Goal: Find contact information: Find contact information

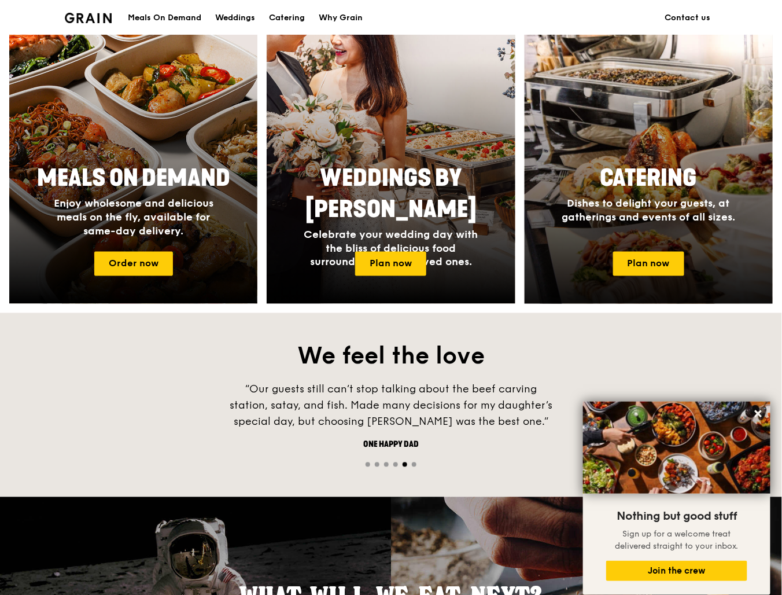
scroll to position [602, 0]
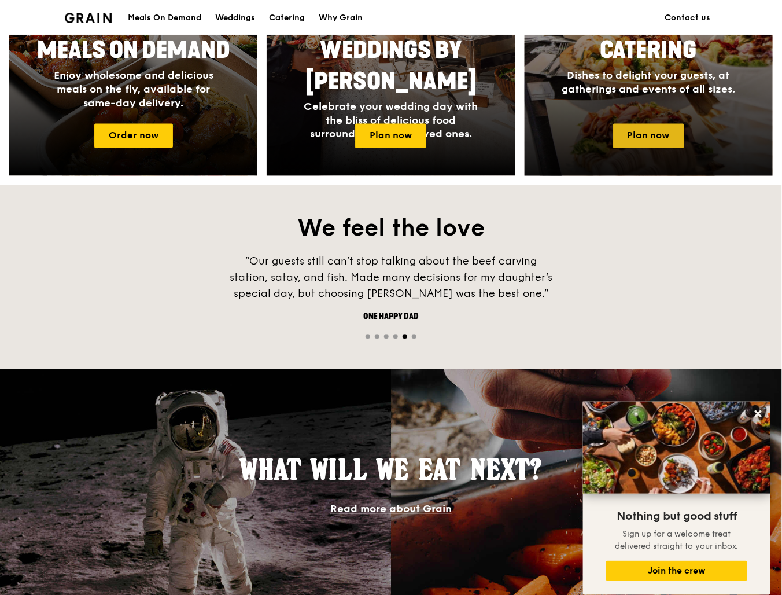
click at [657, 130] on link "Plan now" at bounding box center [648, 136] width 71 height 24
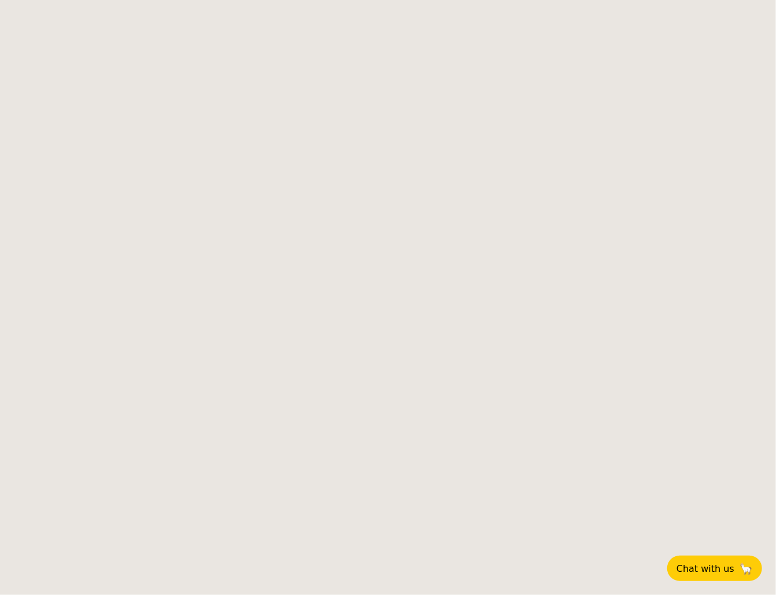
select select
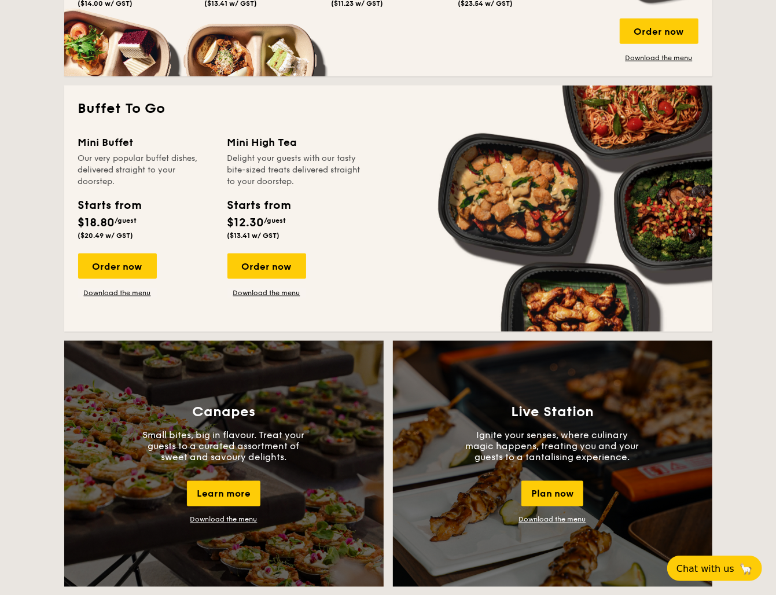
scroll to position [463, 0]
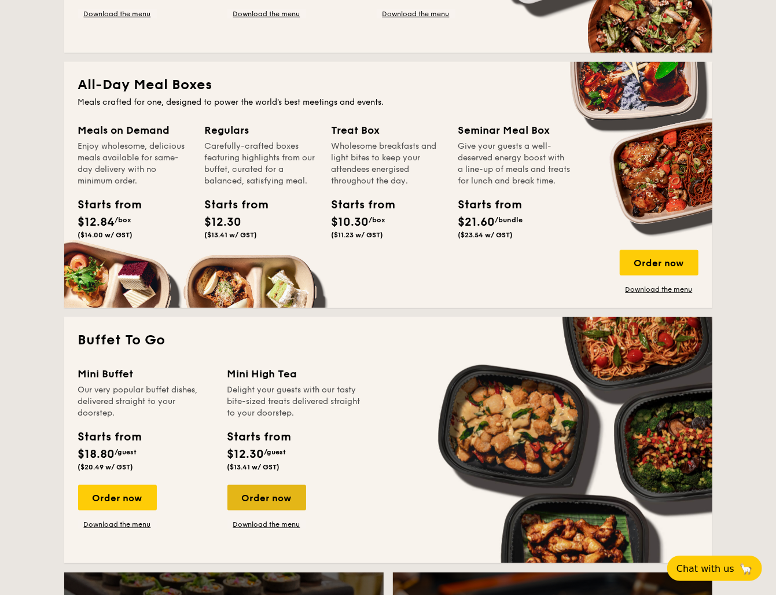
click at [280, 495] on div "Order now" at bounding box center [266, 497] width 79 height 25
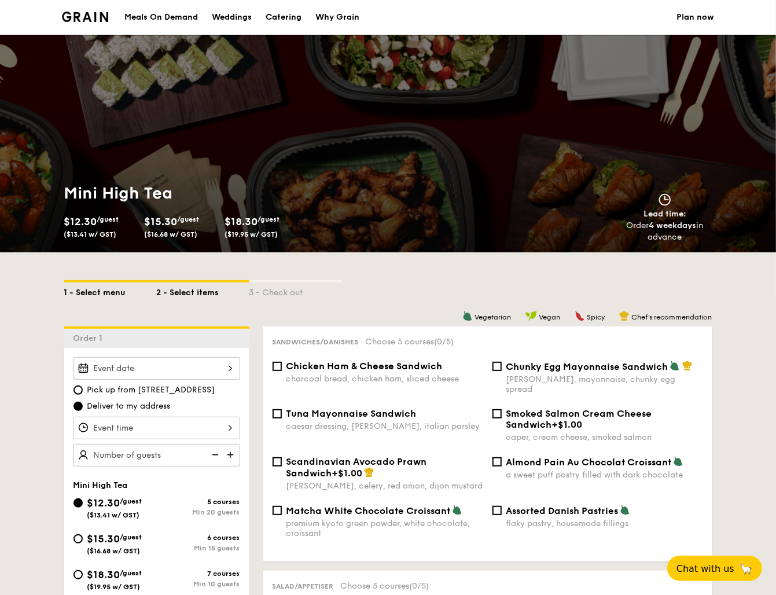
click at [99, 293] on div "1 - Select menu" at bounding box center [110, 290] width 93 height 16
select select
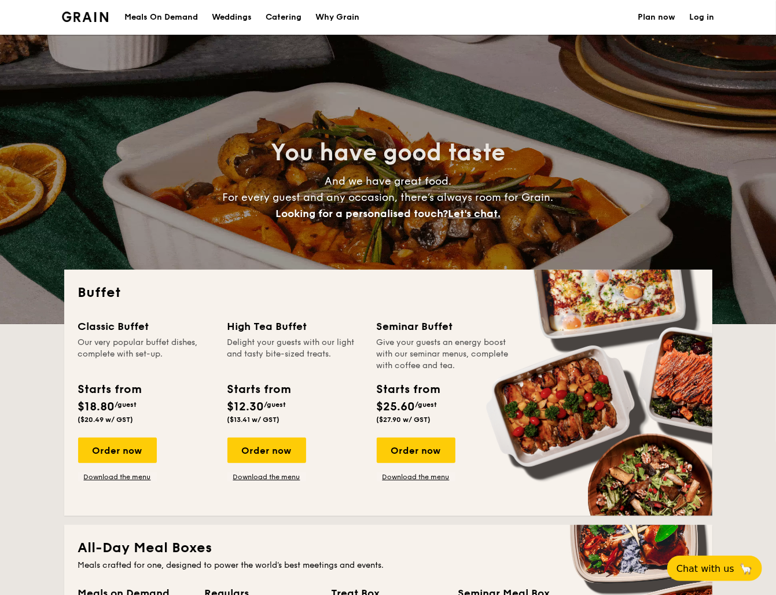
click at [281, 17] on h1 "Catering" at bounding box center [284, 17] width 36 height 35
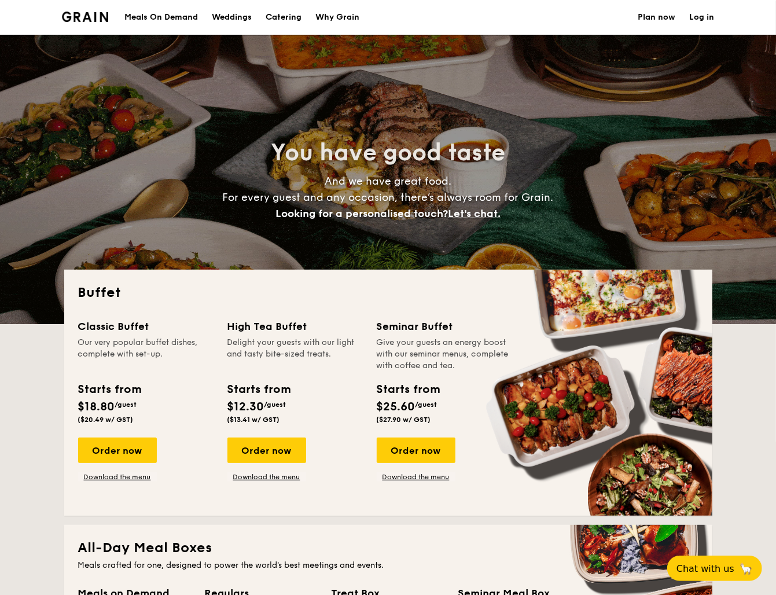
click at [281, 17] on h1 "Catering" at bounding box center [284, 17] width 36 height 35
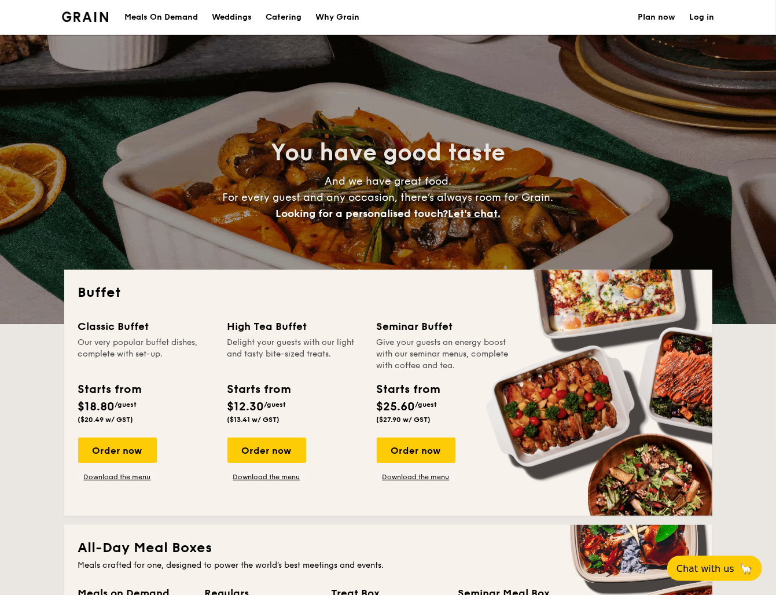
click at [172, 16] on div "Meals On Demand" at bounding box center [160, 17] width 73 height 35
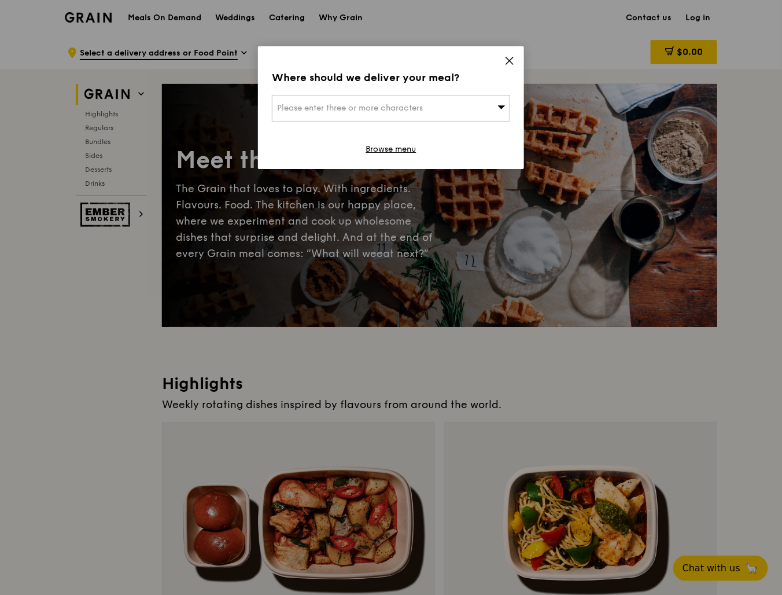
click at [507, 60] on icon at bounding box center [509, 61] width 10 height 10
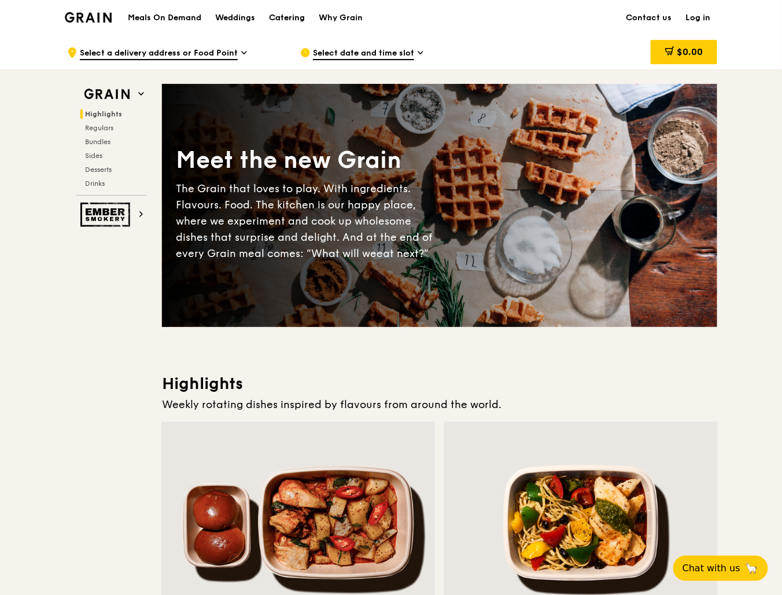
click at [286, 16] on div "Catering" at bounding box center [287, 18] width 36 height 35
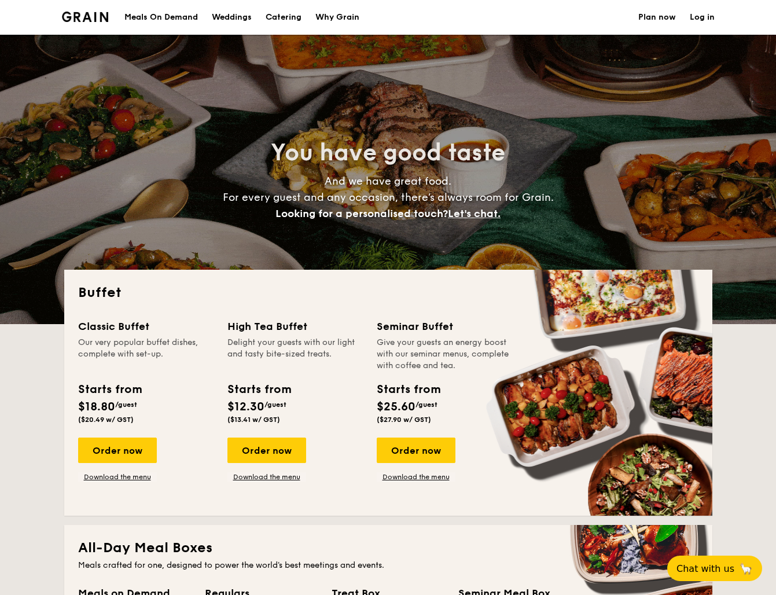
select select
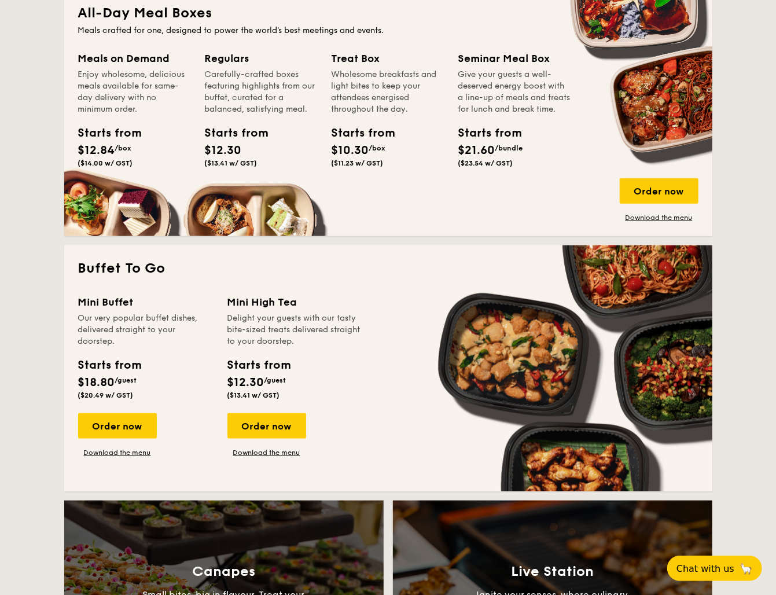
scroll to position [579, 0]
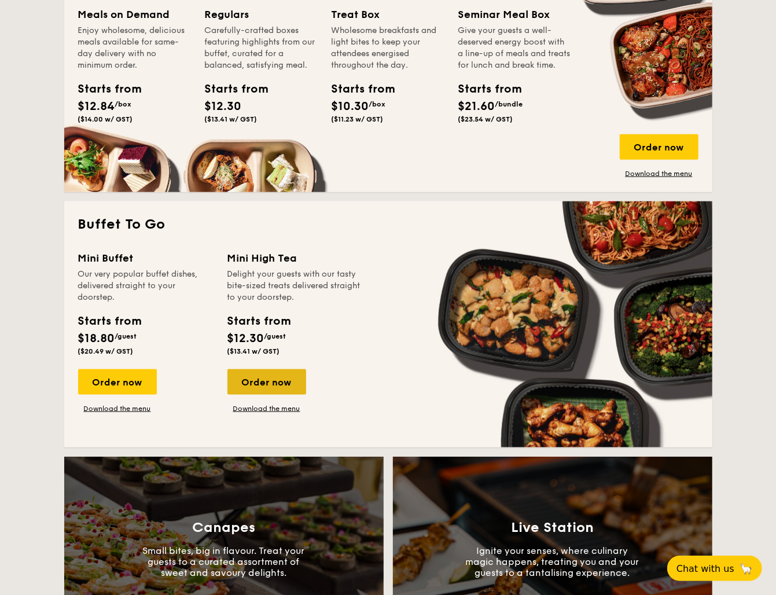
click at [255, 389] on div "Order now" at bounding box center [266, 381] width 79 height 25
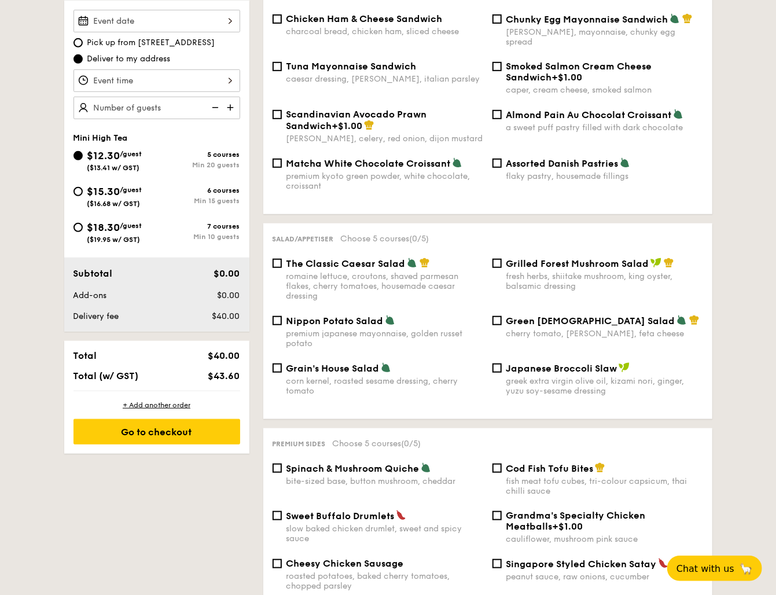
scroll to position [694, 0]
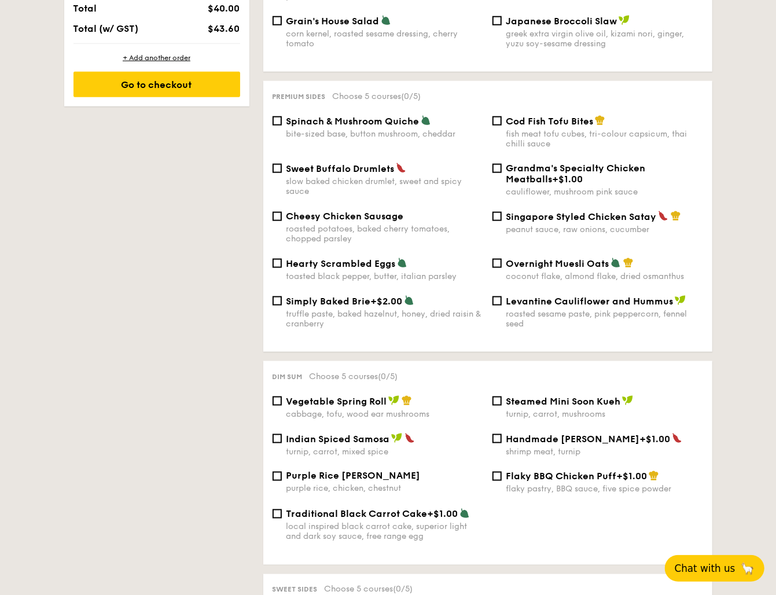
click at [723, 565] on span "Chat with us" at bounding box center [705, 568] width 61 height 12
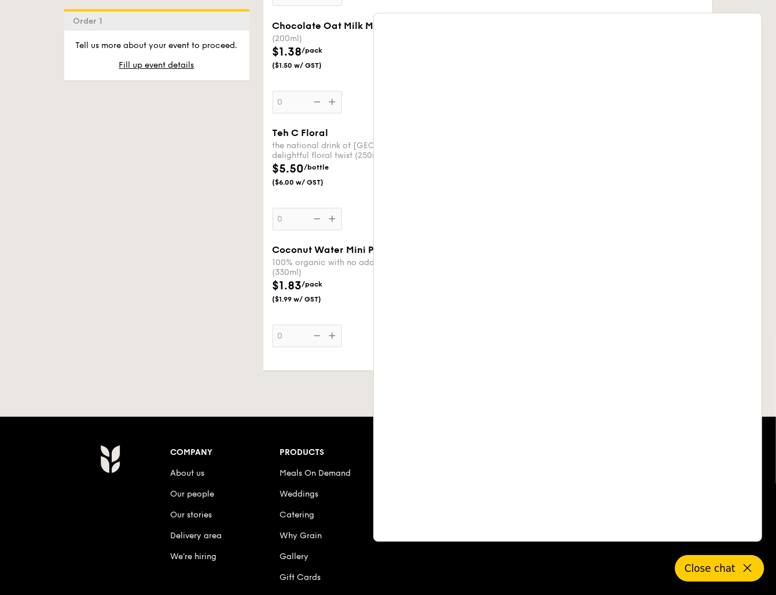
scroll to position [2166, 0]
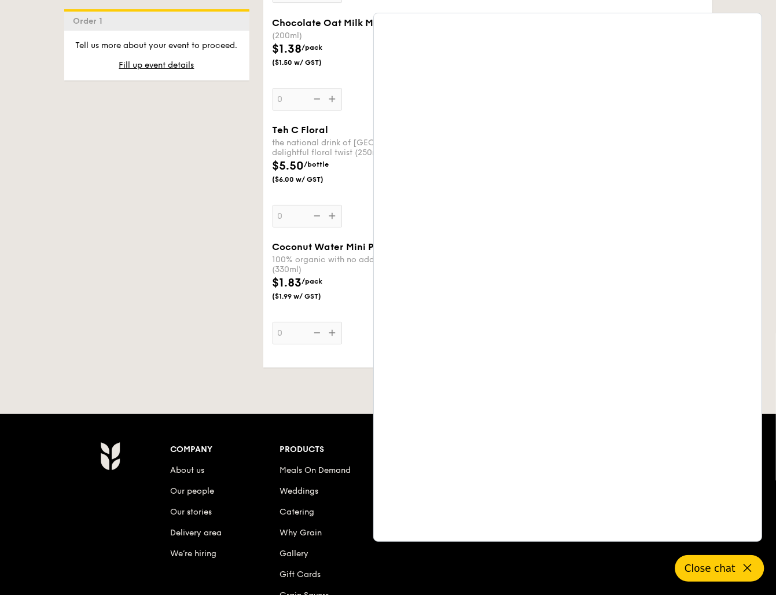
click at [721, 569] on span "Close chat" at bounding box center [709, 568] width 51 height 12
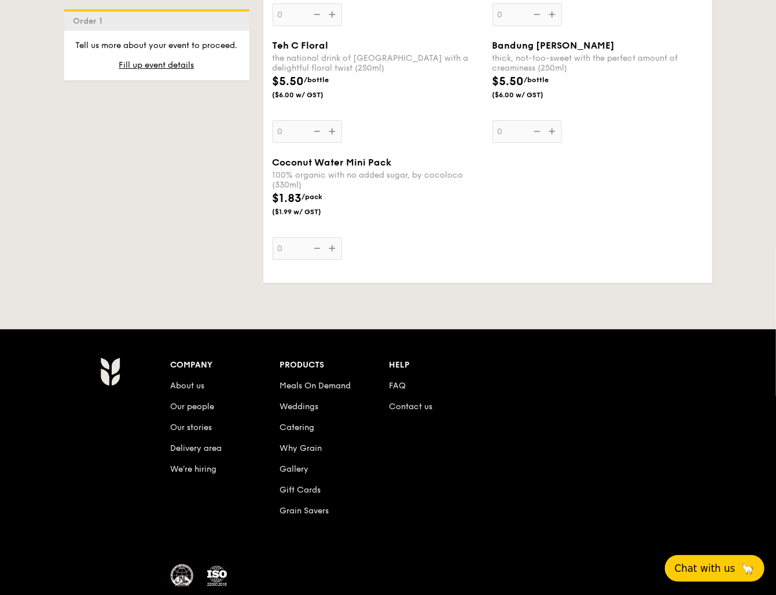
scroll to position [2309, 0]
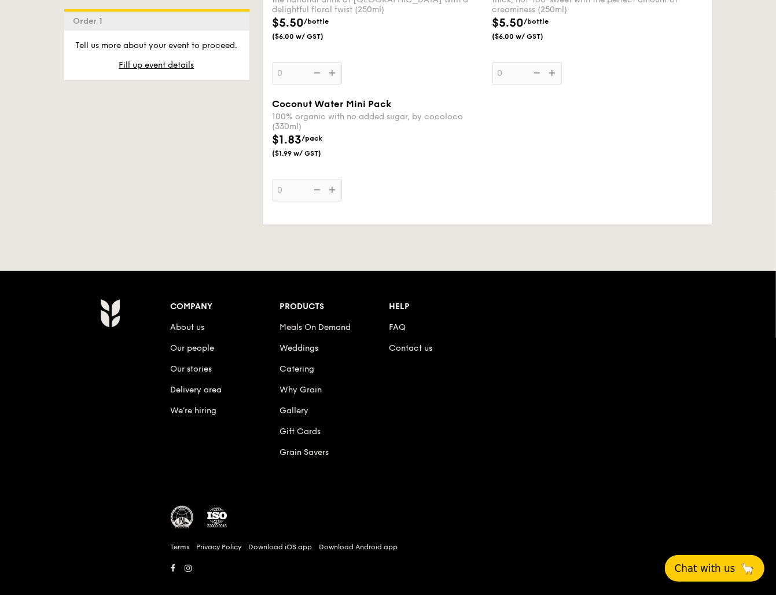
click at [415, 336] on li "Contact us" at bounding box center [443, 346] width 109 height 21
click at [413, 343] on link "Contact us" at bounding box center [410, 348] width 43 height 10
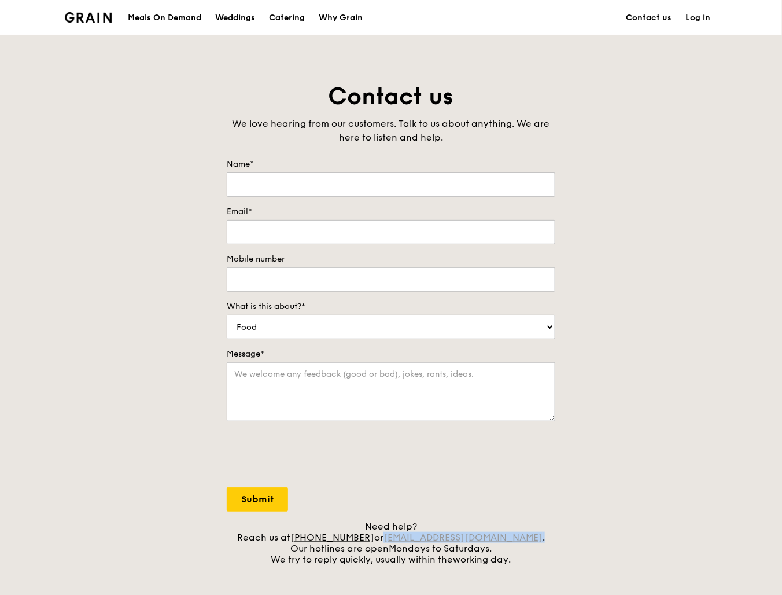
drag, startPoint x: 516, startPoint y: 539, endPoint x: 403, endPoint y: 537, distance: 112.8
click at [403, 536] on div "Need help? Reach us at [PHONE_NUMBER] or [EMAIL_ADDRESS][DOMAIN_NAME] . Our hot…" at bounding box center [391, 543] width 329 height 44
copy div "[EMAIL_ADDRESS][DOMAIN_NAME] ."
